Goal: Task Accomplishment & Management: Use online tool/utility

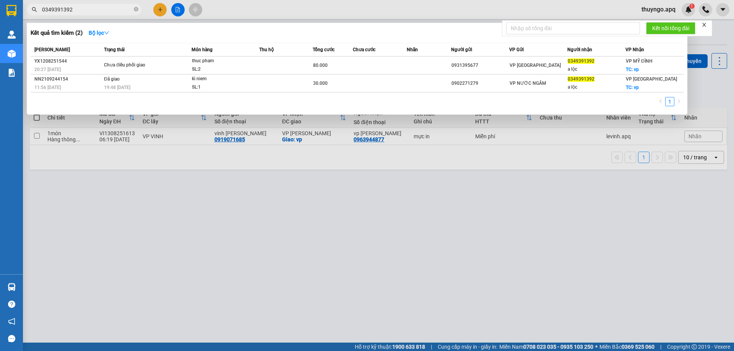
click at [87, 14] on span "0349391392" at bounding box center [84, 9] width 115 height 11
click at [87, 11] on input "0349391392" at bounding box center [87, 9] width 90 height 8
paste input "986908170"
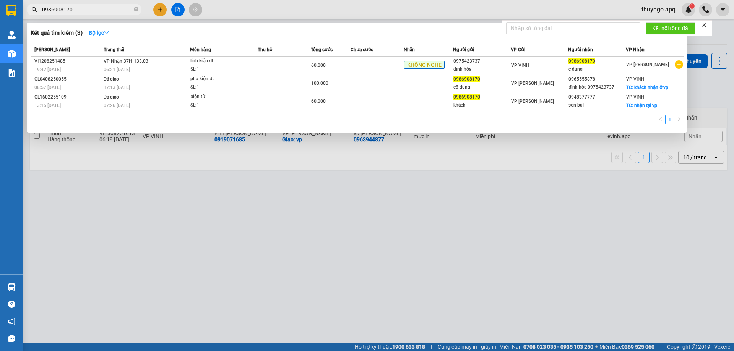
click at [209, 215] on div at bounding box center [367, 175] width 734 height 351
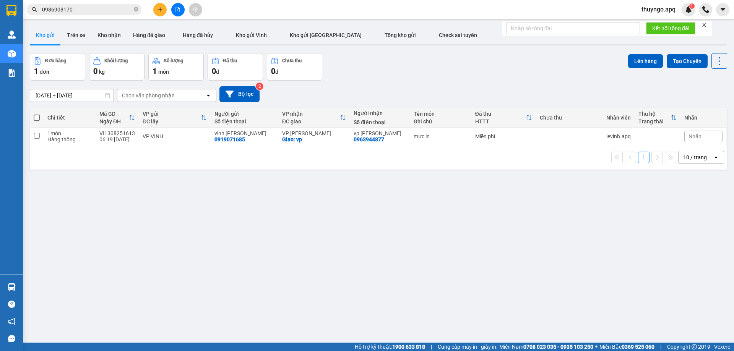
click at [91, 12] on input "0986908170" at bounding box center [87, 9] width 90 height 8
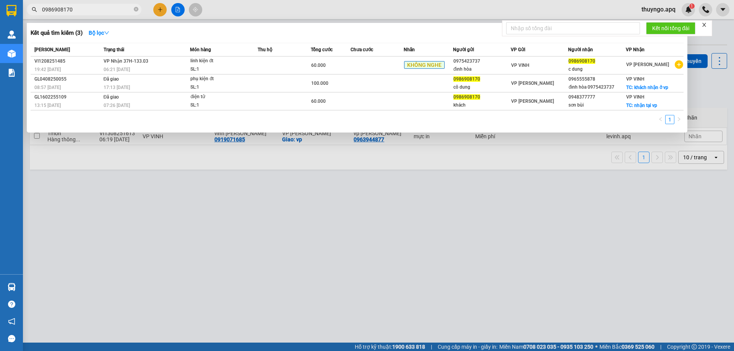
drag, startPoint x: 91, startPoint y: 12, endPoint x: 83, endPoint y: 11, distance: 8.5
click at [83, 11] on input "0986908170" at bounding box center [87, 9] width 90 height 8
paste input "63194024"
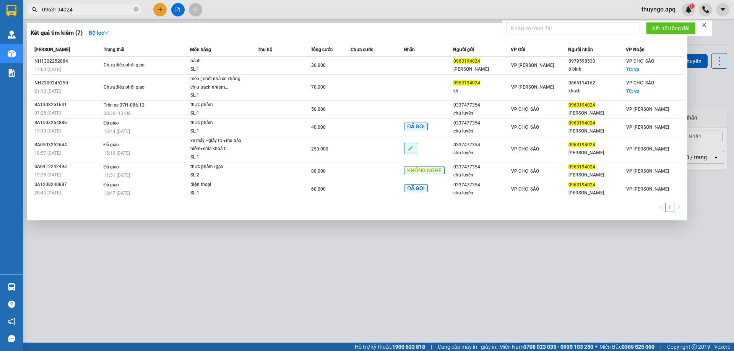
type input "0963194024"
